Goal: Task Accomplishment & Management: Complete application form

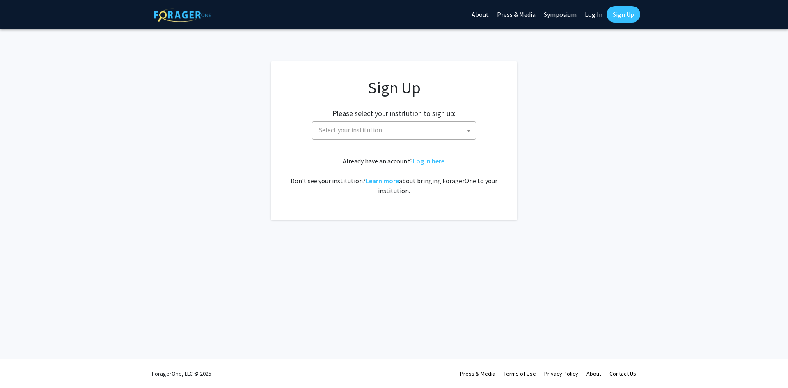
click at [424, 134] on span "Select your institution" at bounding box center [395, 130] width 160 height 17
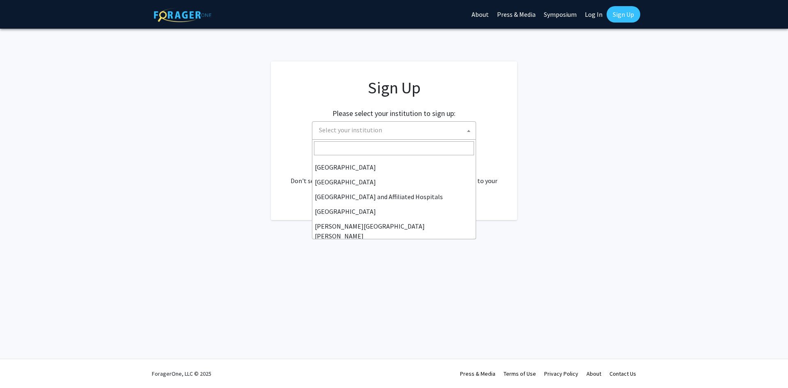
scroll to position [112, 0]
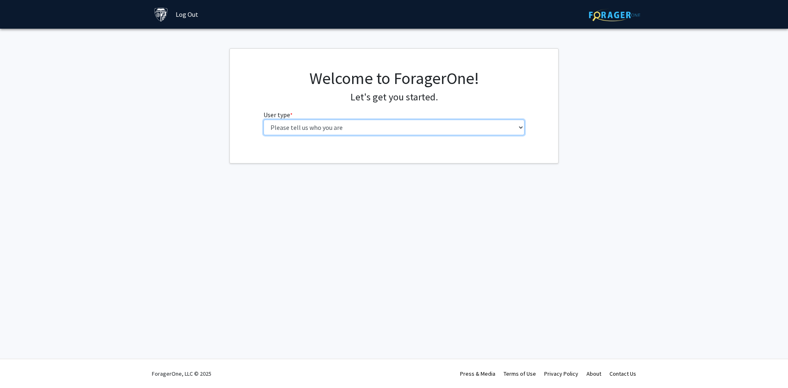
click at [263, 120] on select "Please tell us who you are Undergraduate Student Master's Student Doctoral Cand…" at bounding box center [393, 128] width 261 height 16
select select "2: masters"
click option "Master's Student" at bounding box center [0, 0] width 0 height 0
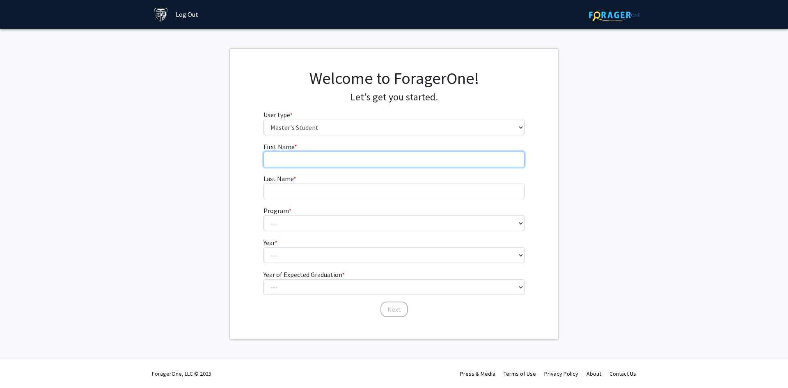
click at [361, 156] on input "First Name * required" at bounding box center [393, 160] width 261 height 16
type input "[PERSON_NAME]"
click at [362, 182] on fg-input "Last Name * required" at bounding box center [393, 186] width 261 height 25
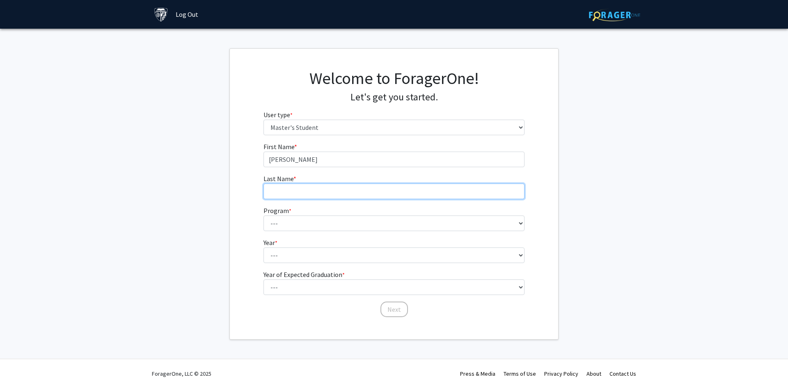
click at [361, 193] on input "Last Name * required" at bounding box center [393, 192] width 261 height 16
type input "Barclays"
select select "131: 132"
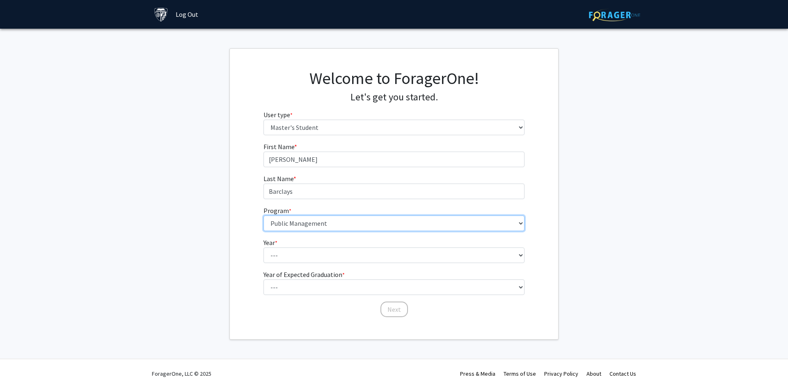
click option "Public Management" at bounding box center [0, 0] width 0 height 0
click at [263, 248] on select "--- First Year Second Year" at bounding box center [393, 256] width 261 height 16
select select "1: first_year"
click option "First Year" at bounding box center [0, 0] width 0 height 0
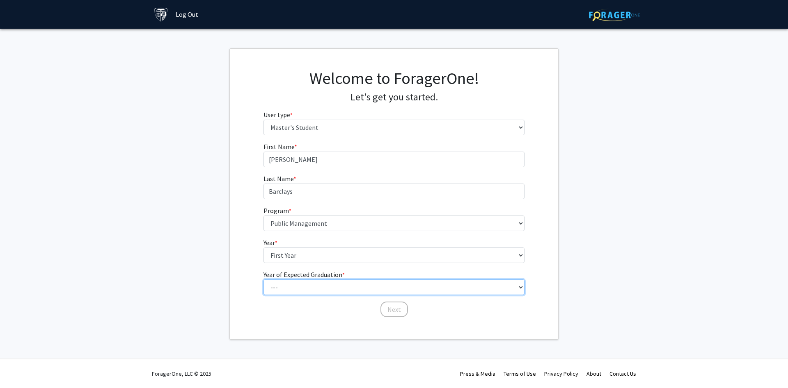
click at [263, 280] on select "--- 2025 2026 2027 2028 2029 2030 2031 2032 2033 2034" at bounding box center [393, 288] width 261 height 16
select select "3: 2027"
click option "2027" at bounding box center [0, 0] width 0 height 0
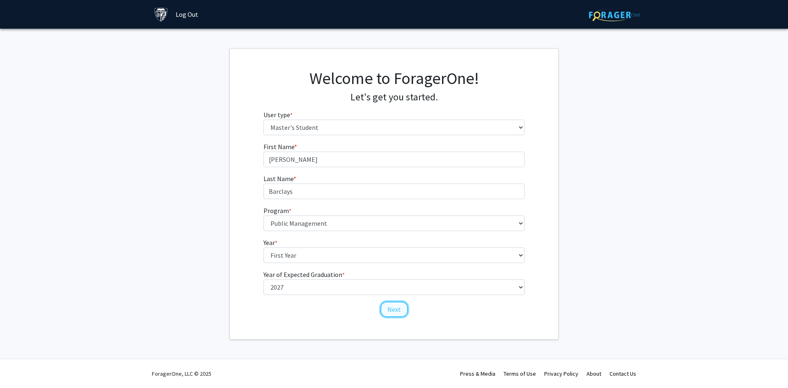
click at [395, 311] on button "Next" at bounding box center [393, 310] width 27 height 16
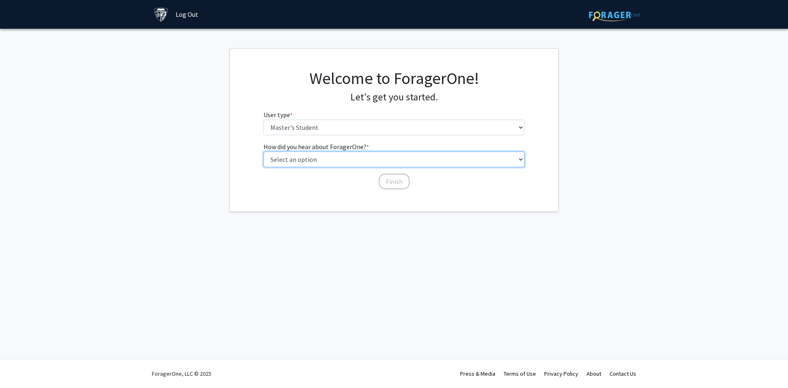
click at [263, 152] on select "Select an option Peer/student recommendation Faculty/staff recommendation Unive…" at bounding box center [393, 160] width 261 height 16
select select "3: university_website"
click option "University website" at bounding box center [0, 0] width 0 height 0
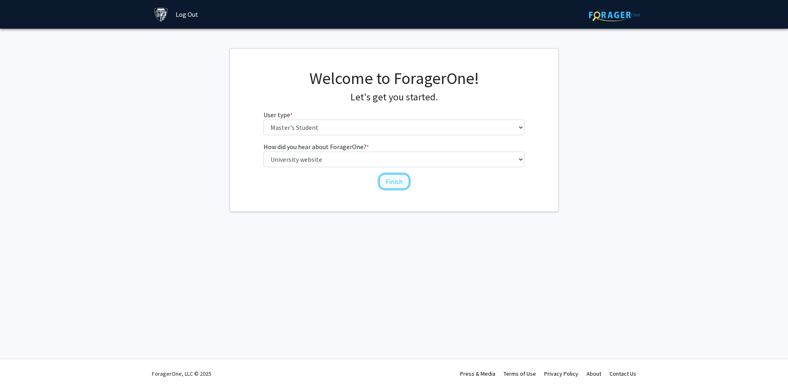
click at [397, 185] on button "Finish" at bounding box center [394, 182] width 31 height 16
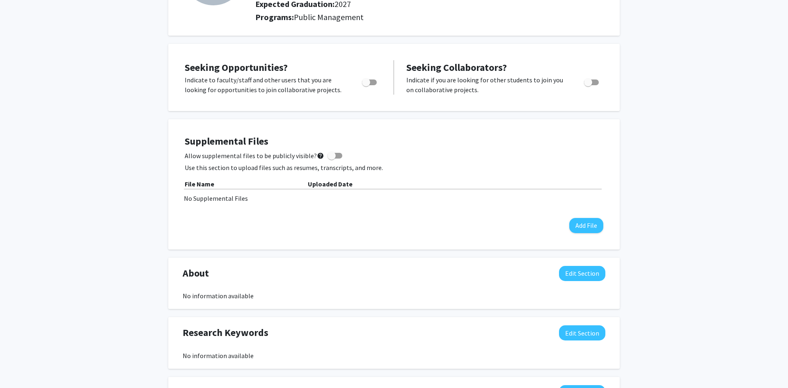
scroll to position [38, 0]
